Goal: Task Accomplishment & Management: Complete application form

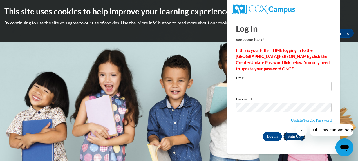
click at [293, 139] on link "Sign Up" at bounding box center [294, 136] width 22 height 9
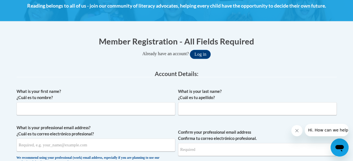
scroll to position [112, 0]
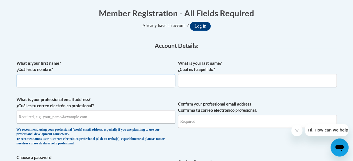
click at [121, 83] on input "What is your first name? ¿Cuál es tu nombre?" at bounding box center [96, 80] width 159 height 13
type input "[PERSON_NAME]"
type input "[PERSON_NAME][EMAIL_ADDRESS][DOMAIN_NAME]"
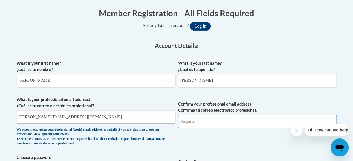
type input "[PERSON_NAME][EMAIL_ADDRESS][DOMAIN_NAME]"
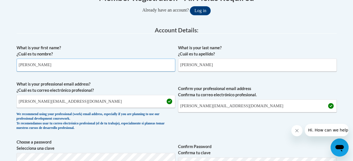
scroll to position [141, 0]
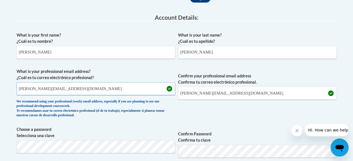
click at [89, 87] on input "[PERSON_NAME][EMAIL_ADDRESS][DOMAIN_NAME]" at bounding box center [96, 88] width 159 height 13
type input "o"
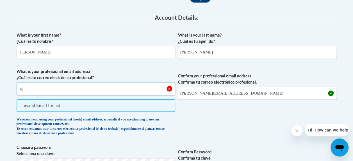
type input "[EMAIL_ADDRESS][DOMAIN_NAME]"
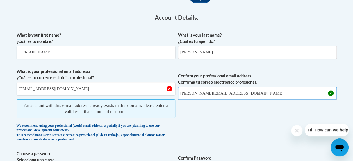
click at [205, 91] on input "[PERSON_NAME][EMAIL_ADDRESS][DOMAIN_NAME]" at bounding box center [257, 93] width 159 height 13
click at [247, 92] on input "[PERSON_NAME][EMAIL_ADDRESS][DOMAIN_NAME]" at bounding box center [257, 93] width 159 height 13
type input "[EMAIL_ADDRESS][DOMAIN_NAME]"
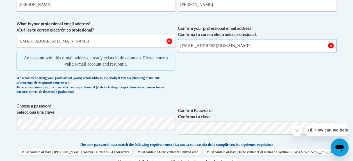
scroll to position [197, 0]
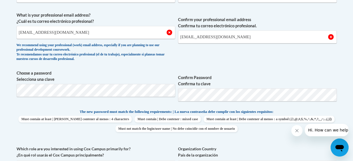
click at [275, 78] on label "Confirm Password Confirma tu clave" at bounding box center [257, 80] width 159 height 12
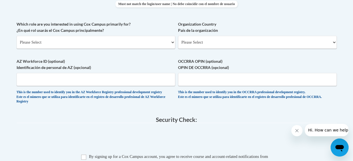
scroll to position [309, 0]
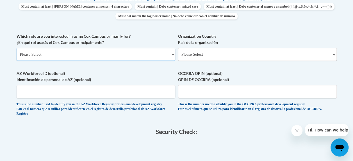
click at [147, 57] on select "Please Select College/University | Colegio/Universidad Community/Nonprofit Part…" at bounding box center [96, 54] width 159 height 13
select select "5a18ea06-2b54-4451-96f2-d152daf9eac5"
click at [17, 48] on select "Please Select College/University | Colegio/Universidad Community/Nonprofit Part…" at bounding box center [96, 54] width 159 height 13
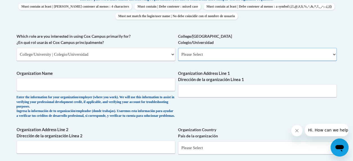
click at [210, 56] on select "Please Select College/University Staff | Empleado universitario College/Univers…" at bounding box center [257, 54] width 159 height 13
select select "99b32b07-cffc-426c-8bf6-0cd77760d84b"
click at [178, 48] on select "Please Select College/University Staff | Empleado universitario College/Univers…" at bounding box center [257, 54] width 159 height 13
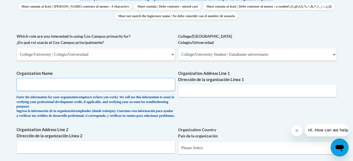
click at [117, 89] on input "Organization Name" at bounding box center [96, 84] width 159 height 13
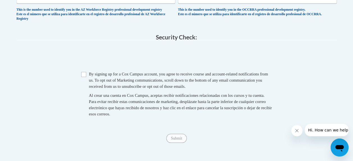
scroll to position [506, 0]
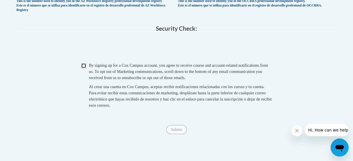
click at [85, 68] on input "Checkbox" at bounding box center [83, 65] width 5 height 5
checkbox input "true"
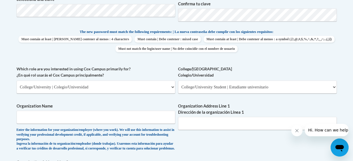
scroll to position [288, 0]
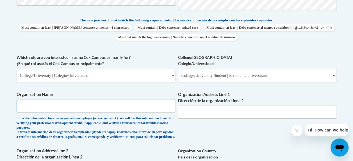
click at [111, 107] on input "Organization Name" at bounding box center [96, 105] width 159 height 13
type input "Telamon Corporation"
click at [199, 110] on input "Organization Address Line 1 Dirección de la organización Línea 1" at bounding box center [257, 111] width 159 height 13
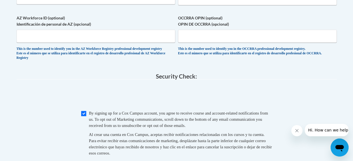
scroll to position [400, 0]
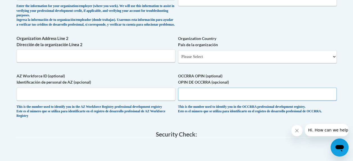
click at [195, 99] on input "OCCRRA OPIN (optional) OPIN DE OCCRRA (opcional)" at bounding box center [257, 93] width 159 height 13
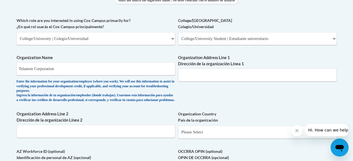
scroll to position [316, 0]
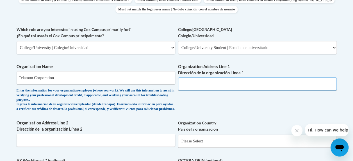
click at [193, 85] on input "Organization Address Line 1 Dirección de la organización Línea 1" at bounding box center [257, 83] width 159 height 13
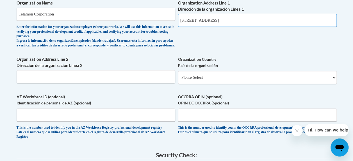
scroll to position [400, 0]
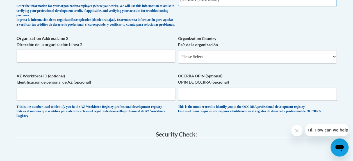
type input "[STREET_ADDRESS]"
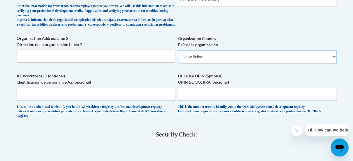
click at [197, 63] on select "Please Select [GEOGRAPHIC_DATA] | [GEOGRAPHIC_DATA] Outside of [GEOGRAPHIC_DATA…" at bounding box center [257, 56] width 159 height 13
select select "ad49bcad-a171-4b2e-b99c-48b446064914"
click at [178, 54] on select "Please Select [GEOGRAPHIC_DATA] | [GEOGRAPHIC_DATA] Outside of [GEOGRAPHIC_DATA…" at bounding box center [257, 56] width 159 height 13
select select
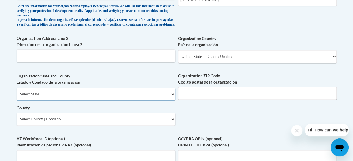
click at [168, 98] on select "Select State [US_STATE] [US_STATE] [US_STATE] [US_STATE] [US_STATE] [US_STATE] …" at bounding box center [96, 93] width 159 height 13
select select "[US_STATE]"
click at [17, 92] on select "Select State [US_STATE] [US_STATE] [US_STATE] [US_STATE] [US_STATE] [US_STATE] …" at bounding box center [96, 93] width 159 height 13
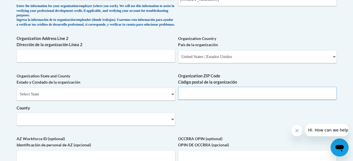
click at [200, 94] on input "Organization ZIP Code Código postal de la organización" at bounding box center [257, 93] width 159 height 13
type input "31794"
click at [104, 125] on select "Select County Appling [PERSON_NAME] [PERSON_NAME] [PERSON_NAME] [PERSON_NAME] B…" at bounding box center [96, 118] width 159 height 13
select select "Colquitt"
click at [17, 117] on select "Select County Appling [PERSON_NAME] [PERSON_NAME] [PERSON_NAME] [PERSON_NAME] B…" at bounding box center [96, 118] width 159 height 13
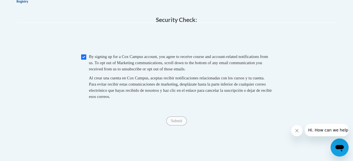
scroll to position [625, 0]
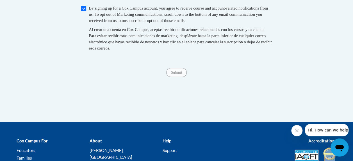
click at [168, 77] on div "Submit Submit" at bounding box center [177, 72] width 320 height 9
click at [172, 74] on span "Submit" at bounding box center [176, 72] width 20 height 4
click at [177, 74] on span "Submit" at bounding box center [176, 72] width 20 height 4
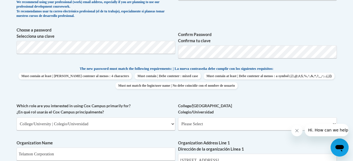
scroll to position [260, 0]
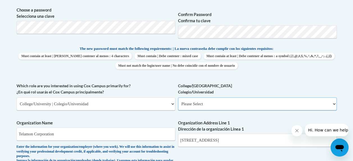
click at [216, 102] on select "Please Select College/University Staff | Empleado universitario College/Univers…" at bounding box center [257, 103] width 159 height 13
select select "c8743970-7742-49d2-af9e-5c4138019e9a"
click at [178, 97] on select "Please Select College/University Staff | Empleado universitario College/Univers…" at bounding box center [257, 103] width 159 height 13
select select "null"
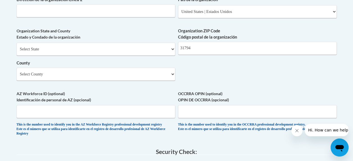
scroll to position [456, 0]
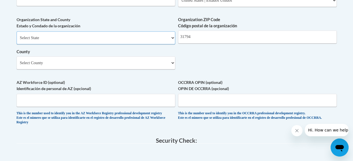
click at [147, 42] on select "Select State [US_STATE] [US_STATE] [US_STATE] [US_STATE] [US_STATE] [US_STATE] …" at bounding box center [96, 37] width 159 height 13
select select "[US_STATE]"
click at [17, 35] on select "Select State [US_STATE] [US_STATE] [US_STATE] [US_STATE] [US_STATE] [US_STATE] …" at bounding box center [96, 37] width 159 height 13
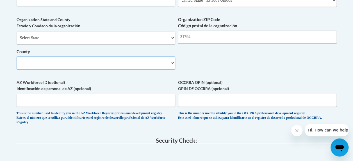
click at [58, 67] on select "County" at bounding box center [96, 62] width 159 height 13
click at [17, 60] on select "Select County Appling [PERSON_NAME] [PERSON_NAME] [PERSON_NAME] [PERSON_NAME] B…" at bounding box center [96, 62] width 159 height 13
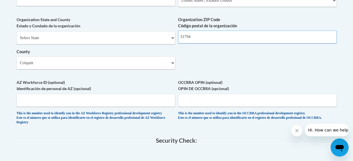
click at [196, 42] on input "31794" at bounding box center [257, 36] width 159 height 13
type input "3"
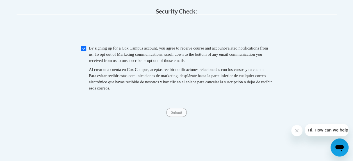
scroll to position [597, 0]
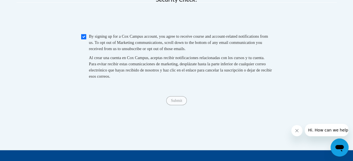
click at [178, 102] on span "Submit" at bounding box center [176, 100] width 20 height 4
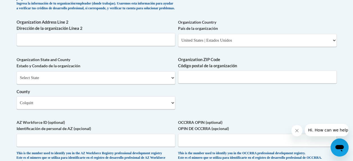
scroll to position [428, 0]
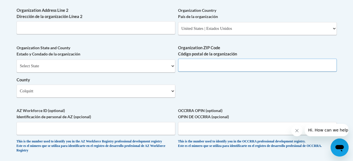
click at [228, 71] on input "Organization ZIP Code Código postal de la organización" at bounding box center [257, 64] width 159 height 13
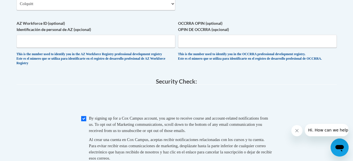
scroll to position [491, 0]
